Goal: Task Accomplishment & Management: Manage account settings

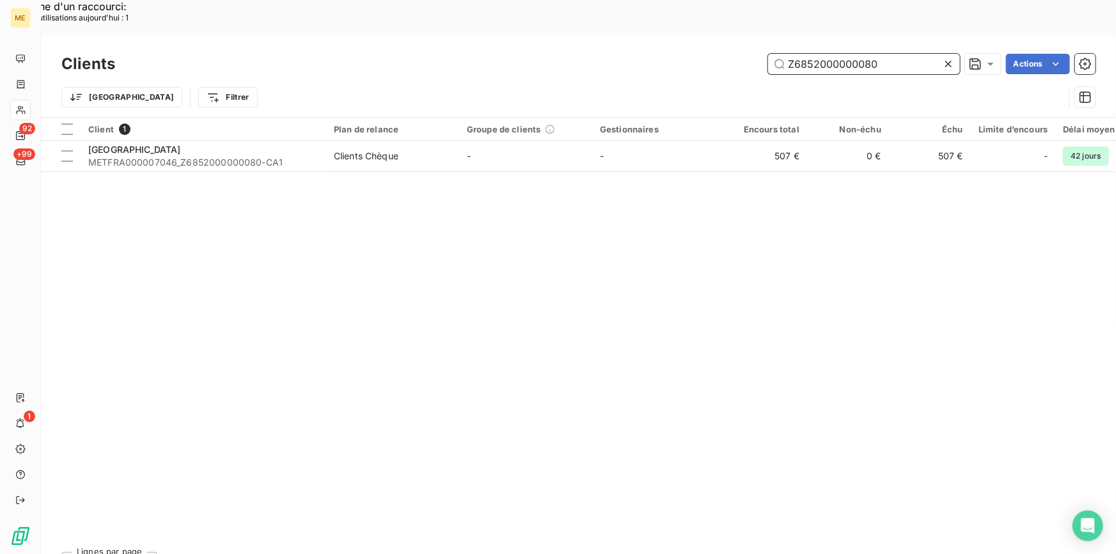
drag, startPoint x: 910, startPoint y: 30, endPoint x: 752, endPoint y: 28, distance: 158.6
click at [752, 54] on div "Z6852000000080 Actions" at bounding box center [612, 64] width 965 height 20
paste input "50022230099629"
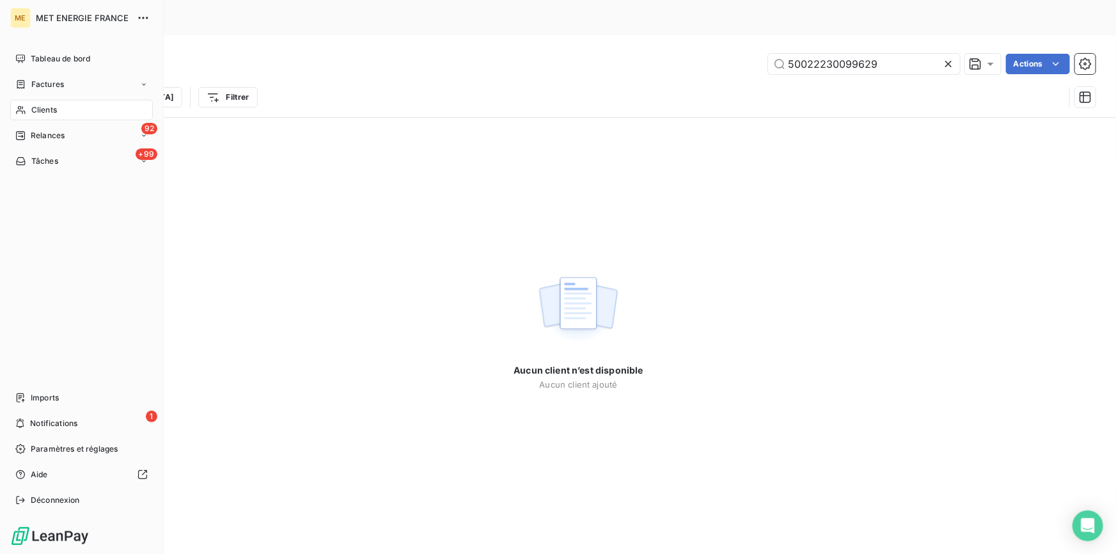
click at [47, 105] on span "Clients" at bounding box center [44, 110] width 26 height 12
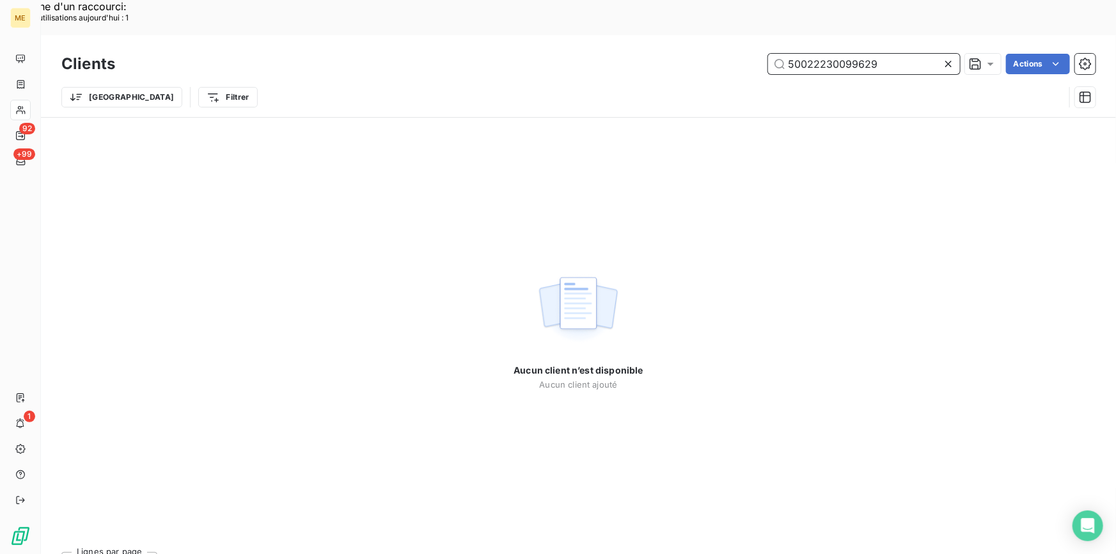
drag, startPoint x: 724, startPoint y: 30, endPoint x: 687, endPoint y: 32, distance: 37.1
click at [687, 54] on div "50022230099629 Actions" at bounding box center [612, 64] width 965 height 20
paste input "METFRA000003852"
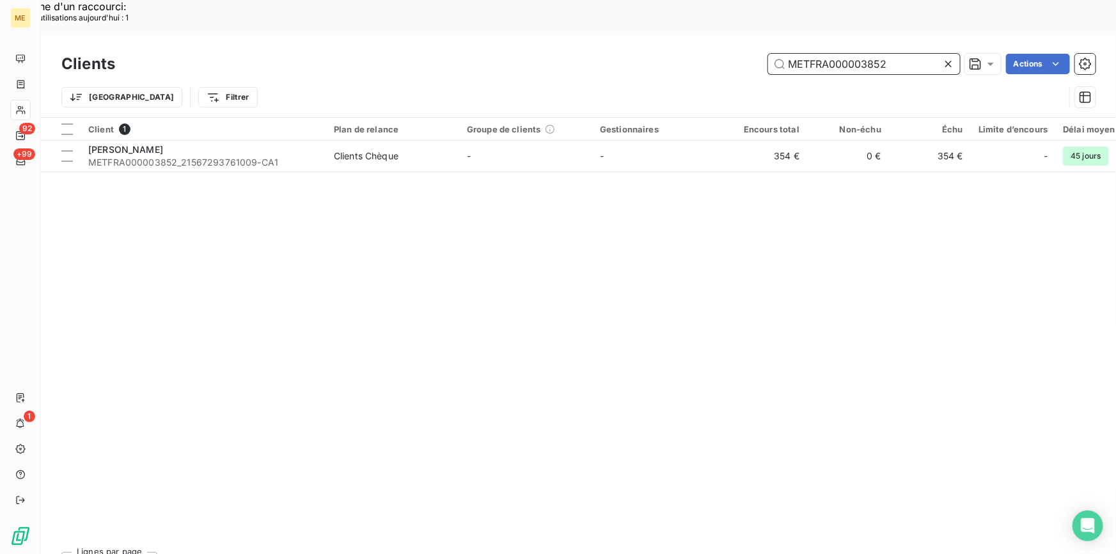
type input "METFRA000003852"
click at [185, 156] on span "METFRA000003852_21567293761009-CA1" at bounding box center [203, 162] width 230 height 13
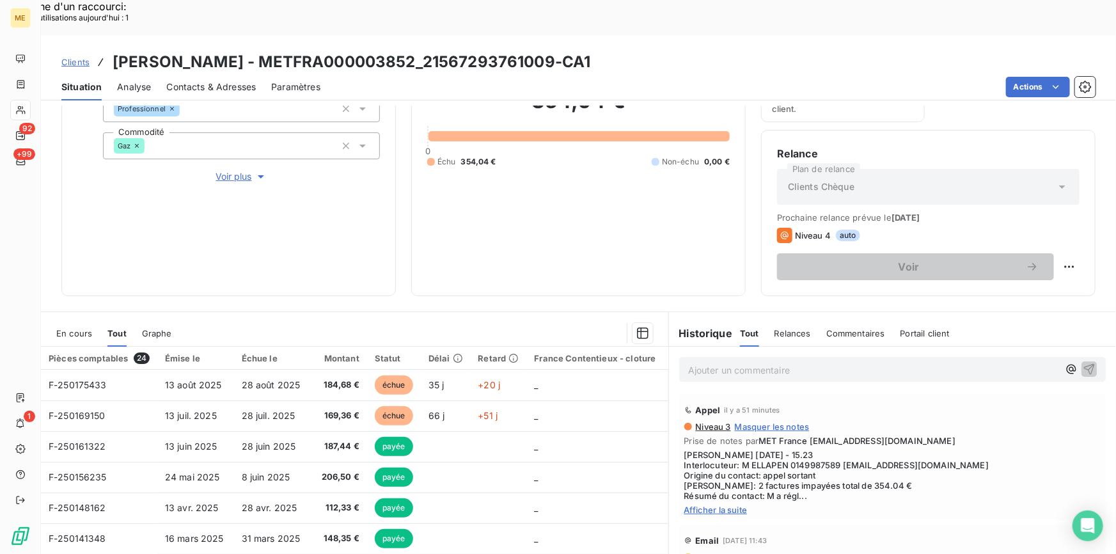
scroll to position [210, 0]
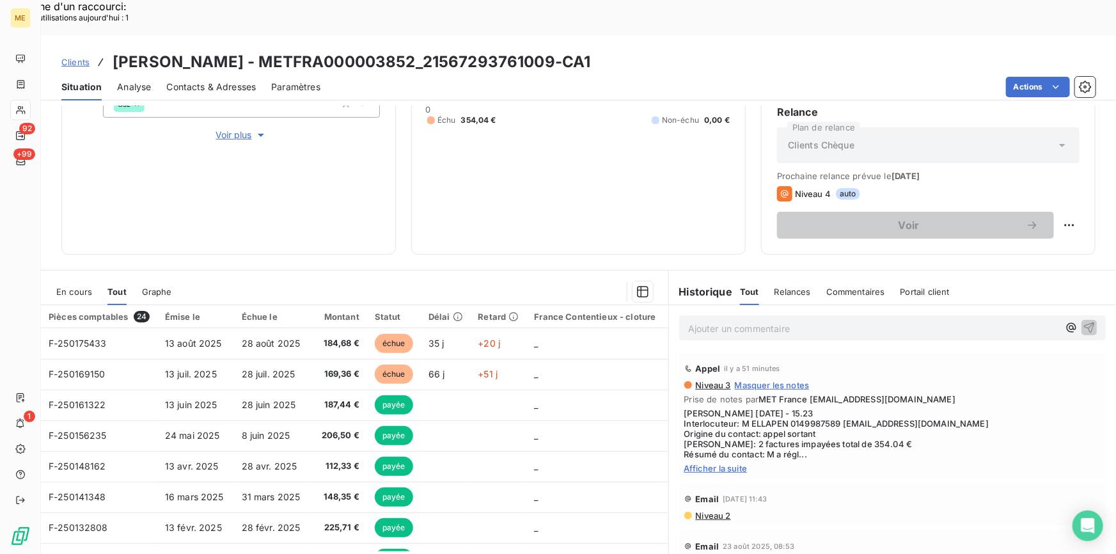
click at [742, 463] on span "Afficher la suite" at bounding box center [892, 468] width 416 height 10
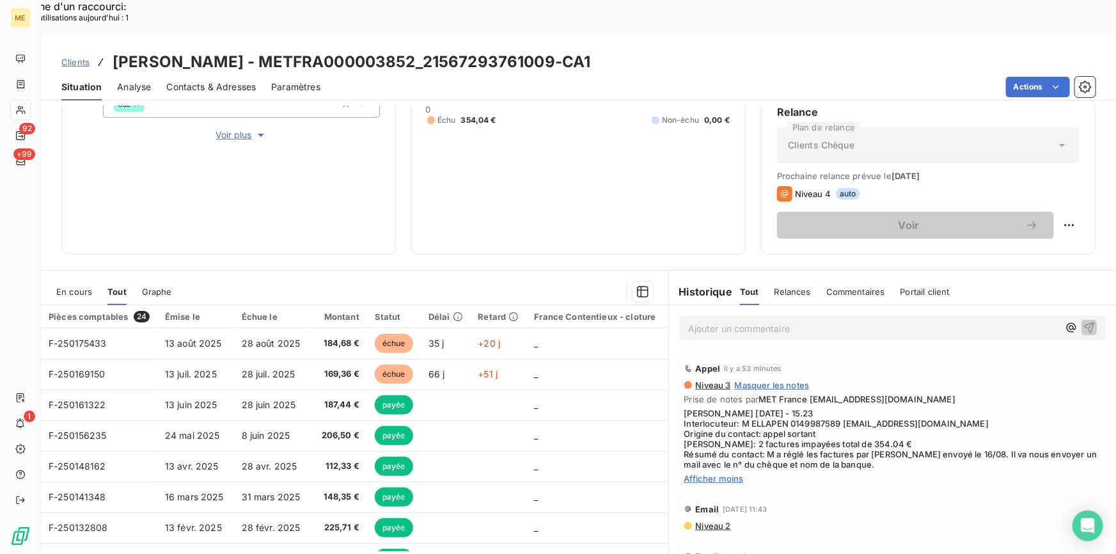
drag, startPoint x: 723, startPoint y: 414, endPoint x: 784, endPoint y: 417, distance: 61.5
click at [732, 414] on span "[PERSON_NAME] [DATE] - 15.23 Interlocuteur: M ELLAPEN 0149987589 [EMAIL_ADDRESS…" at bounding box center [892, 438] width 416 height 61
drag, startPoint x: 784, startPoint y: 417, endPoint x: 678, endPoint y: 400, distance: 108.2
click at [679, 400] on div "Appel il y a 53 minutes Niveau 3 Masquer les notes Prise de notes par MET Franc…" at bounding box center [892, 421] width 426 height 136
click at [684, 408] on span "[PERSON_NAME] [DATE] - 15.23 Interlocuteur: M ELLAPEN 0149987589 [EMAIL_ADDRESS…" at bounding box center [892, 438] width 416 height 61
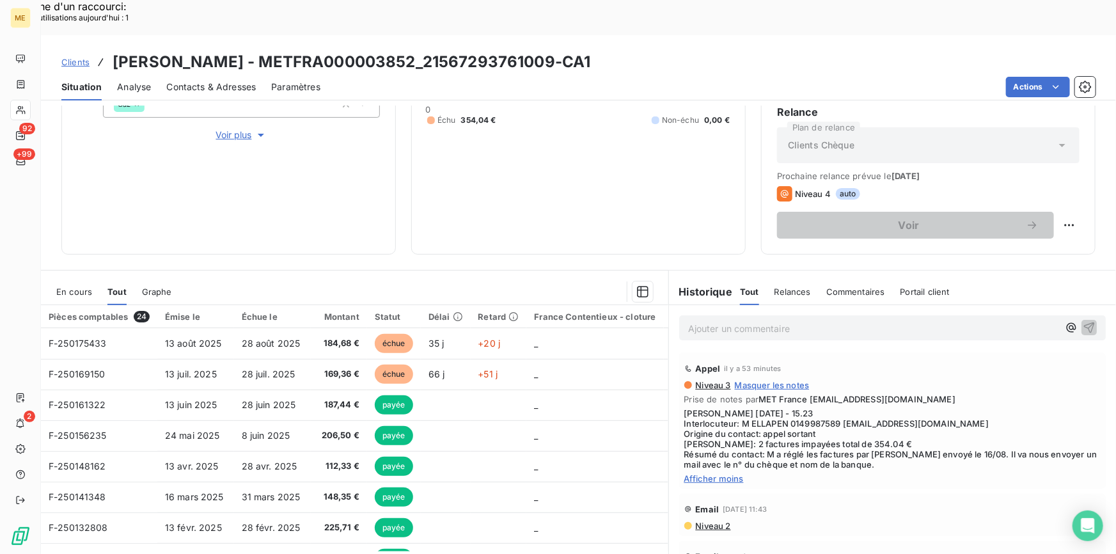
click at [685, 177] on div "354,04 € 0 Échu 354,04 € Non-échu 0,00 €" at bounding box center [578, 86] width 302 height 304
click at [963, 416] on span "[PERSON_NAME] [DATE] - 15.23 Interlocuteur: M ELLAPEN 0149987589 [EMAIL_ADDRESS…" at bounding box center [892, 438] width 416 height 61
click at [961, 416] on span "[PERSON_NAME] [DATE] - 15.23 Interlocuteur: M ELLAPEN 0149987589 [EMAIL_ADDRESS…" at bounding box center [892, 438] width 416 height 61
click at [967, 416] on span "[PERSON_NAME] [DATE] - 15.23 Interlocuteur: M ELLAPEN 0149987589 [EMAIL_ADDRESS…" at bounding box center [892, 438] width 416 height 61
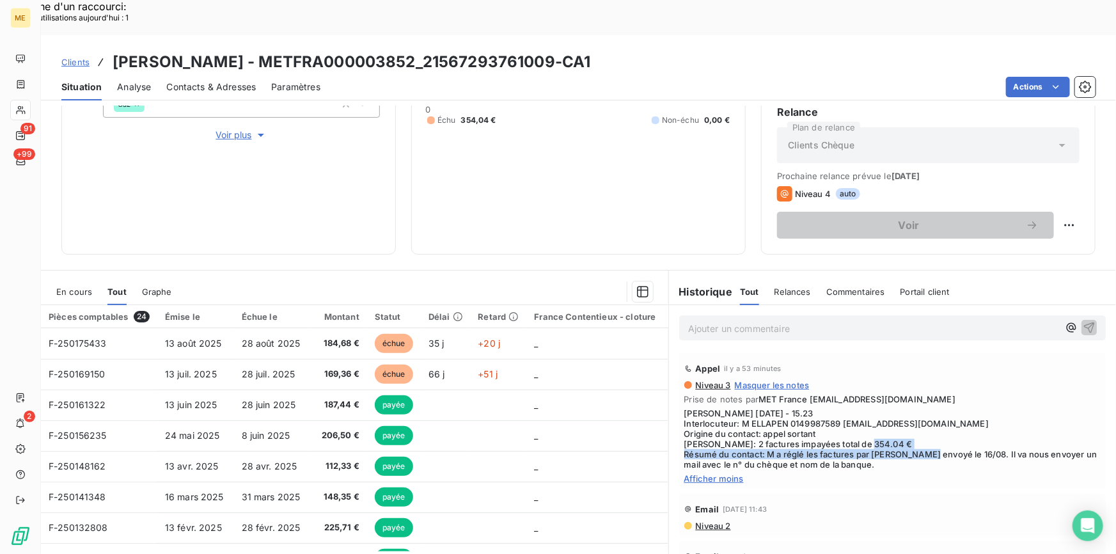
drag, startPoint x: 963, startPoint y: 418, endPoint x: 680, endPoint y: 417, distance: 283.8
click at [684, 417] on span "[PERSON_NAME] [DATE] - 15.23 Interlocuteur: M ELLAPEN 0149987589 [EMAIL_ADDRESS…" at bounding box center [892, 438] width 416 height 61
click at [77, 278] on div "En cours" at bounding box center [74, 291] width 36 height 27
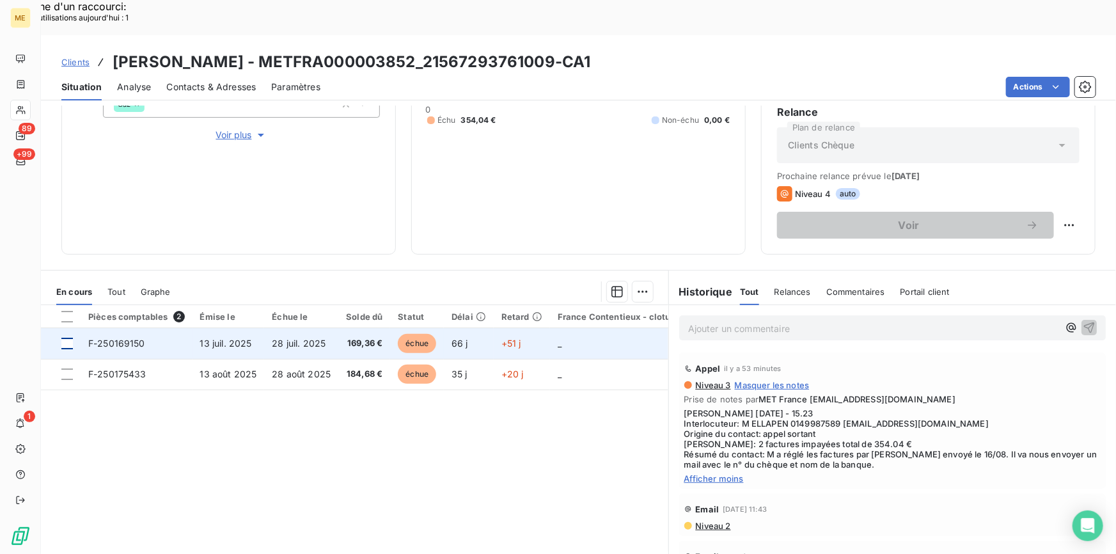
click at [68, 338] on div at bounding box center [67, 344] width 12 height 12
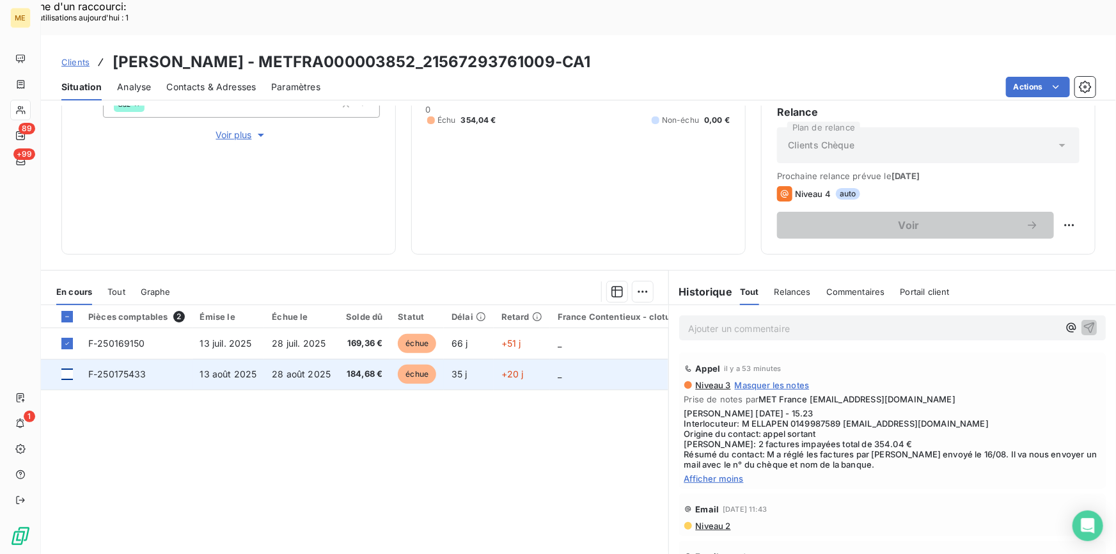
click at [64, 368] on div at bounding box center [67, 374] width 12 height 12
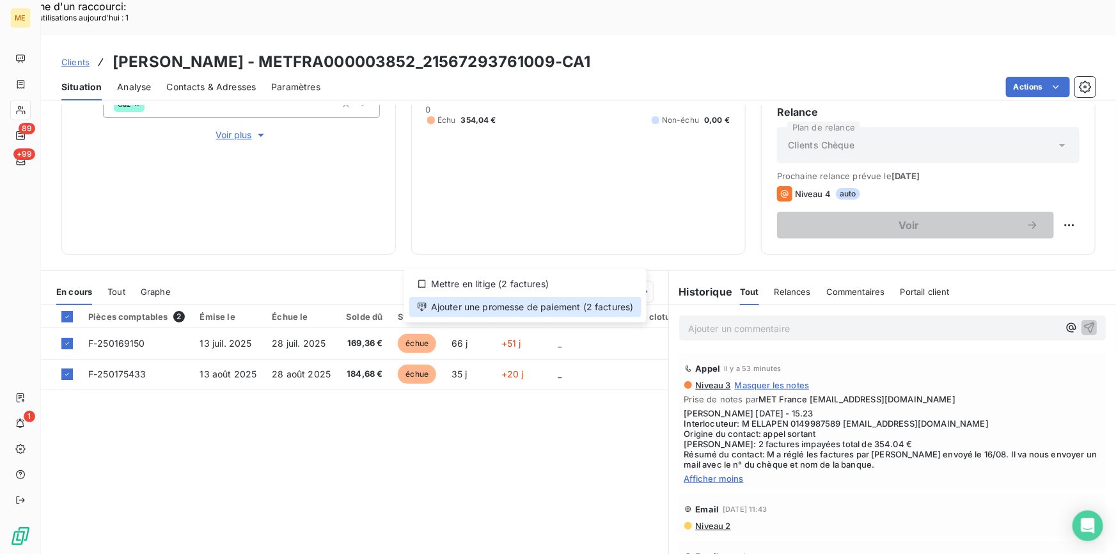
click at [522, 306] on div "Ajouter une promesse de paiement (2 factures)" at bounding box center [525, 307] width 232 height 20
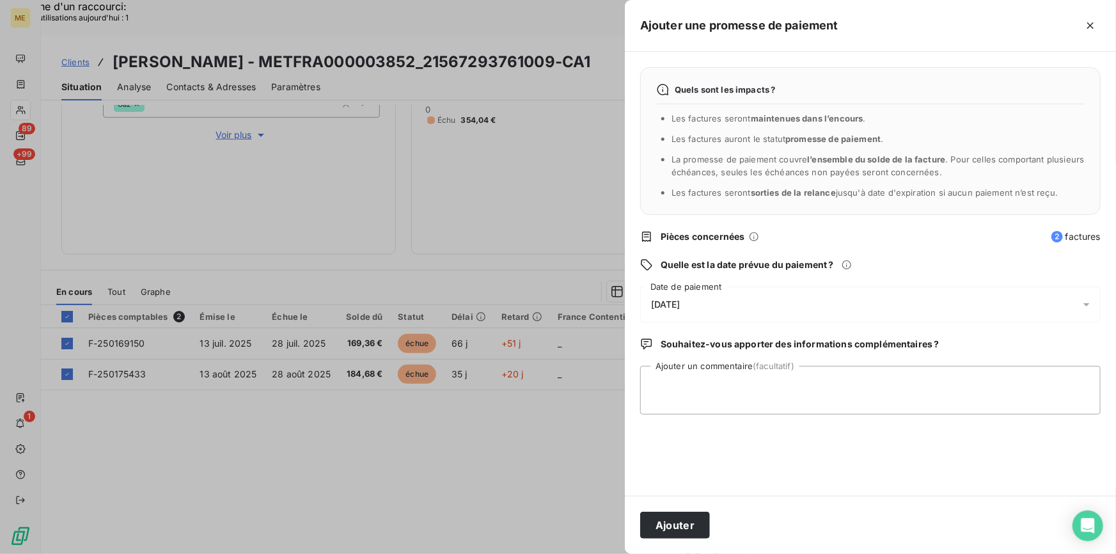
click at [705, 314] on div "[DATE]" at bounding box center [870, 304] width 460 height 36
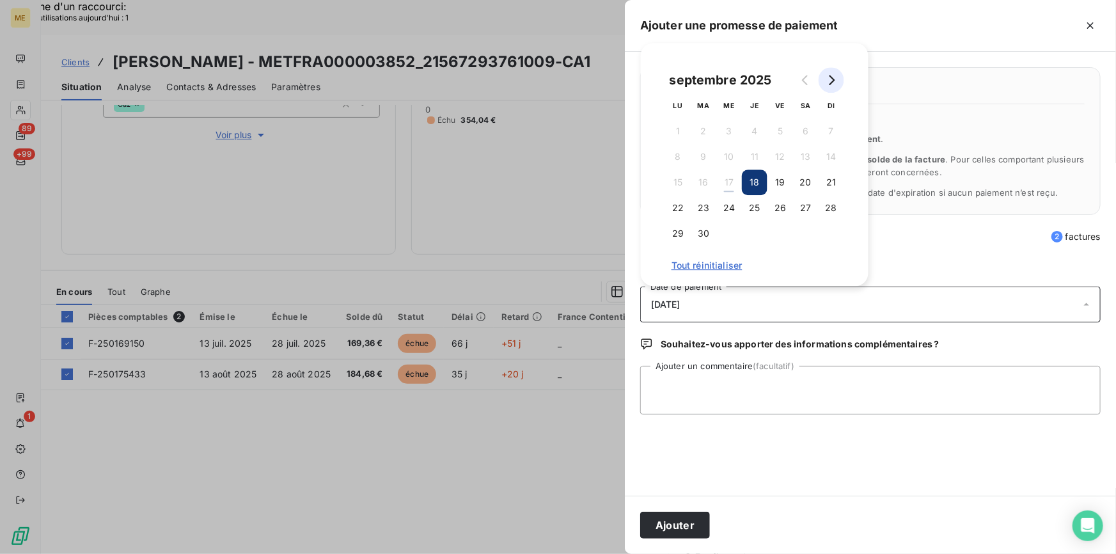
click at [837, 82] on button "Go to next month" at bounding box center [831, 80] width 26 height 26
click at [779, 136] on button "3" at bounding box center [780, 131] width 26 height 26
click at [759, 384] on textarea "Ajouter un commentaire (facultatif)" at bounding box center [870, 390] width 460 height 49
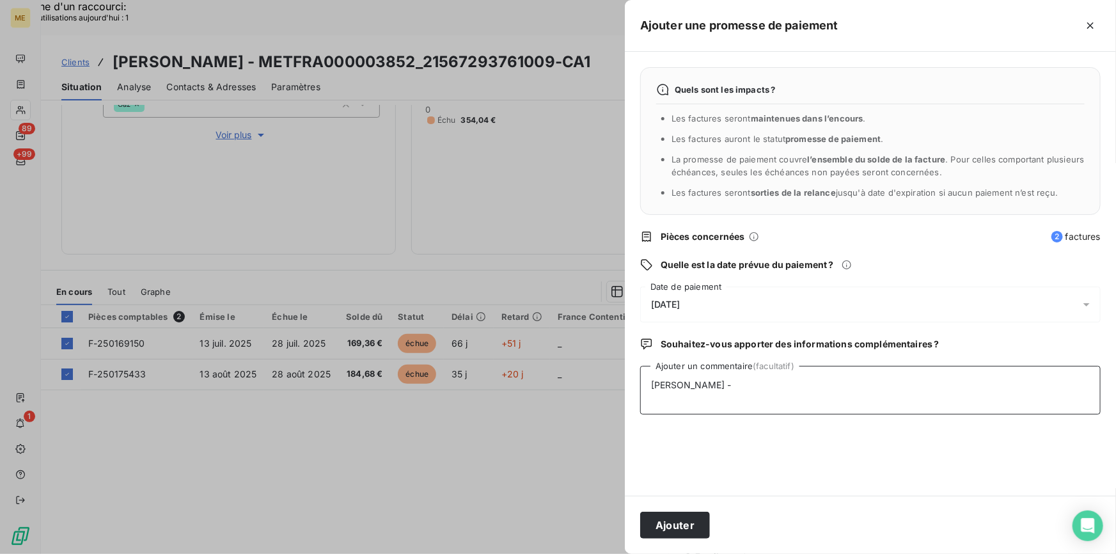
click at [711, 384] on textarea "[PERSON_NAME] -" at bounding box center [870, 390] width 460 height 49
paste textarea "Chèque 4505104 de 354,04 € envoyé le 26/08 par le client"
click at [727, 382] on textarea "[PERSON_NAME] 4505104 de 354,04 € envoyé le 26/08 par le client" at bounding box center [870, 390] width 460 height 49
click at [984, 388] on textarea "[PERSON_NAME] n° 4505104 de 354,04 € envoyé le 26/08 par le client" at bounding box center [870, 390] width 460 height 49
drag, startPoint x: 993, startPoint y: 385, endPoint x: 1055, endPoint y: 380, distance: 61.5
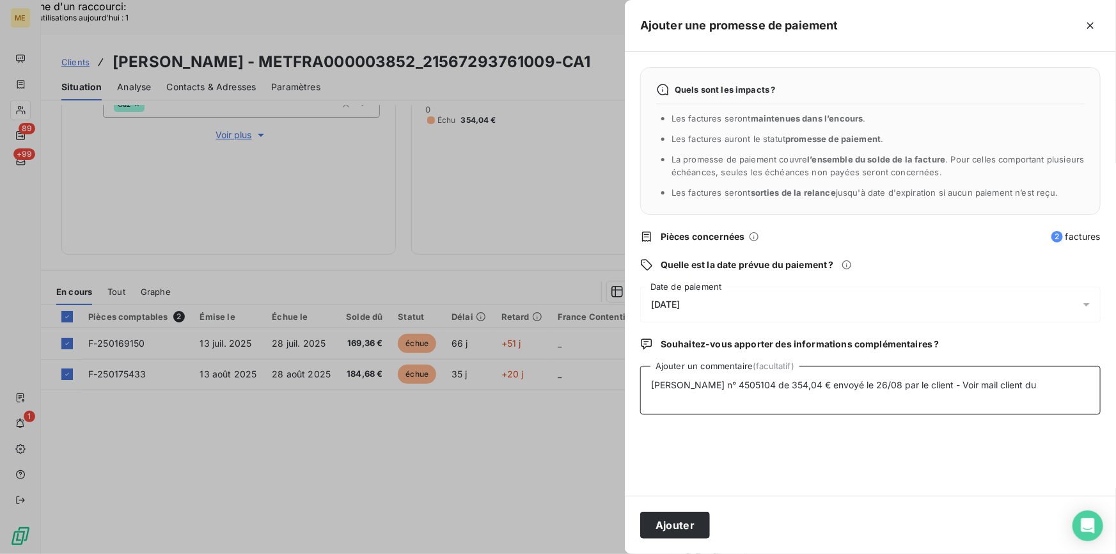
click at [1055, 380] on textarea "[PERSON_NAME] n° 4505104 de 354,04 € envoyé le 26/08 par le client - Voir mail …" at bounding box center [870, 390] width 460 height 49
type textarea "[PERSON_NAME] n° 4505104 de 354,04 € envoyé le 26/08 par le client"
click at [686, 515] on button "Ajouter" at bounding box center [675, 524] width 70 height 27
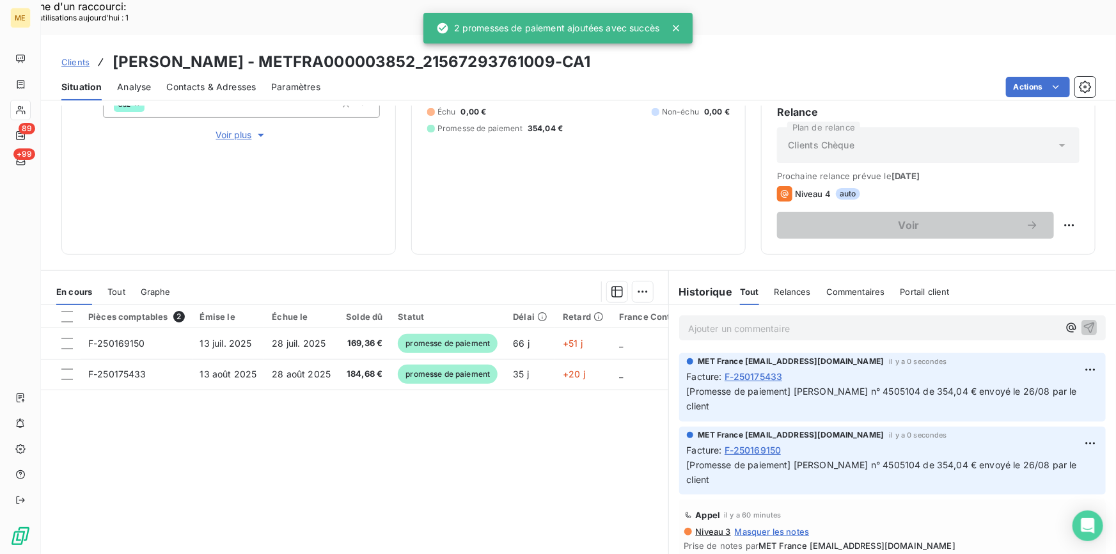
click at [839, 384] on p "[Promesse de paiement] [PERSON_NAME] n° 4505104 de 354,04 € envoyé le 26/08 par…" at bounding box center [892, 398] width 411 height 29
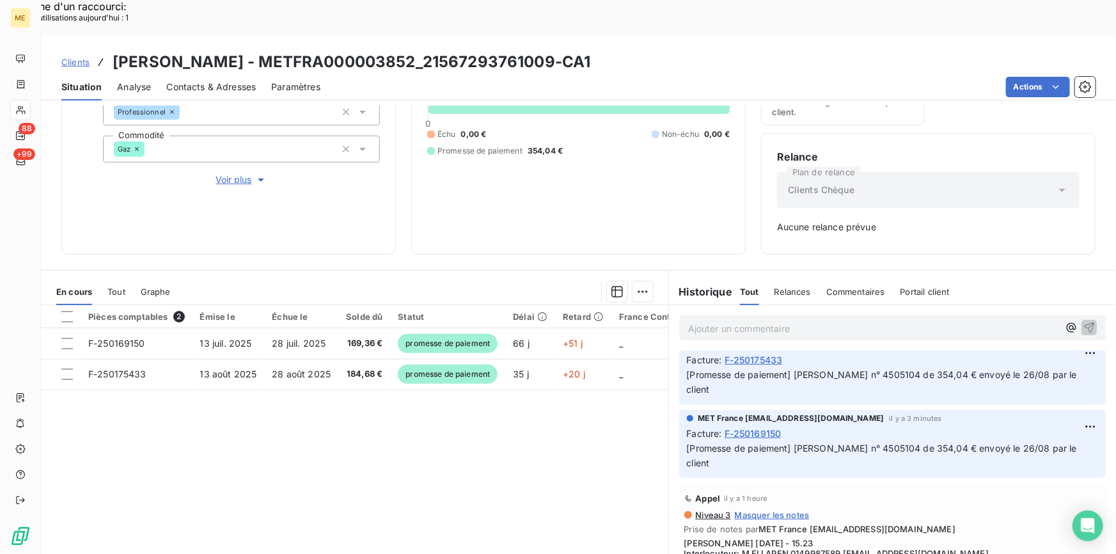
scroll to position [0, 0]
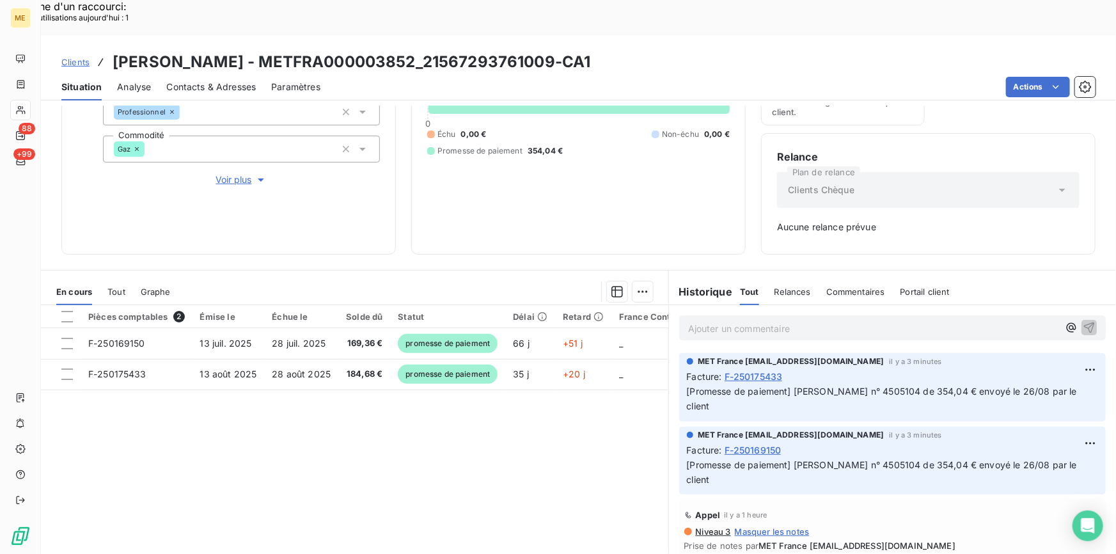
copy span "Chèque n° 4505104 de 354,04 € envoyé le 26/08 par le client"
